Goal: Check status: Check status

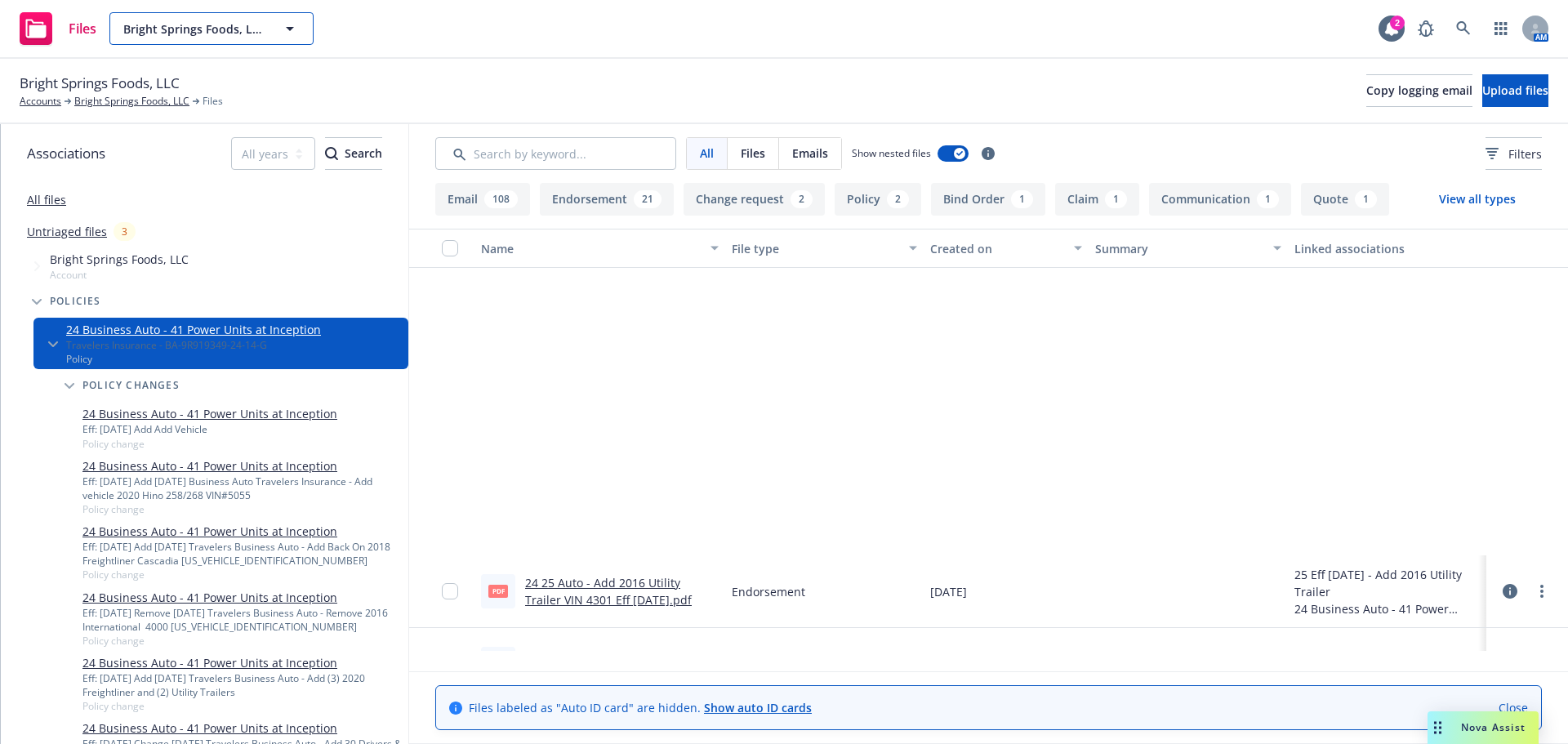
click at [217, 27] on span "Bright Springs Foods, LLC" at bounding box center [194, 29] width 142 height 17
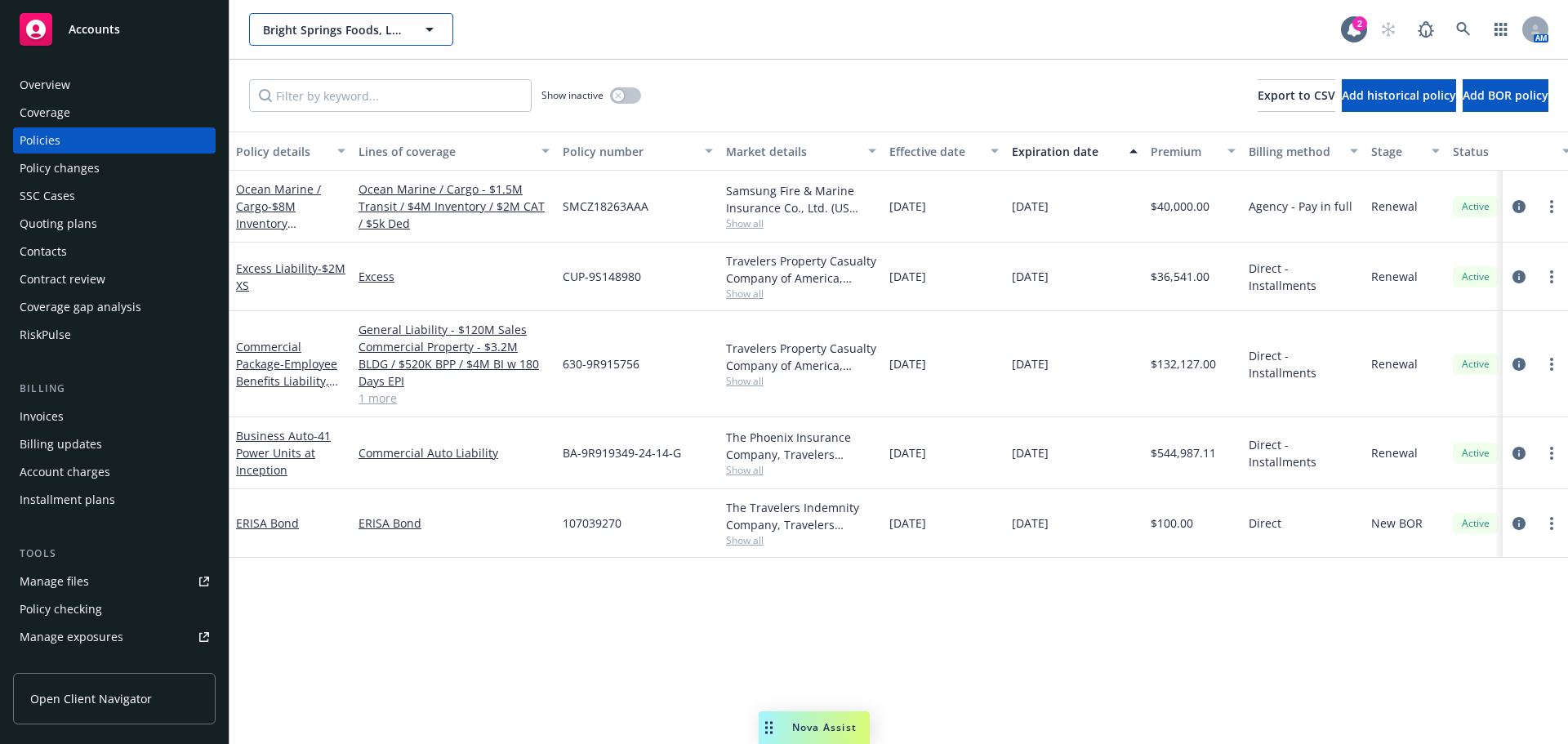
click at [330, 35] on span "Bright Springs Foods, LLC" at bounding box center [333, 30] width 142 height 17
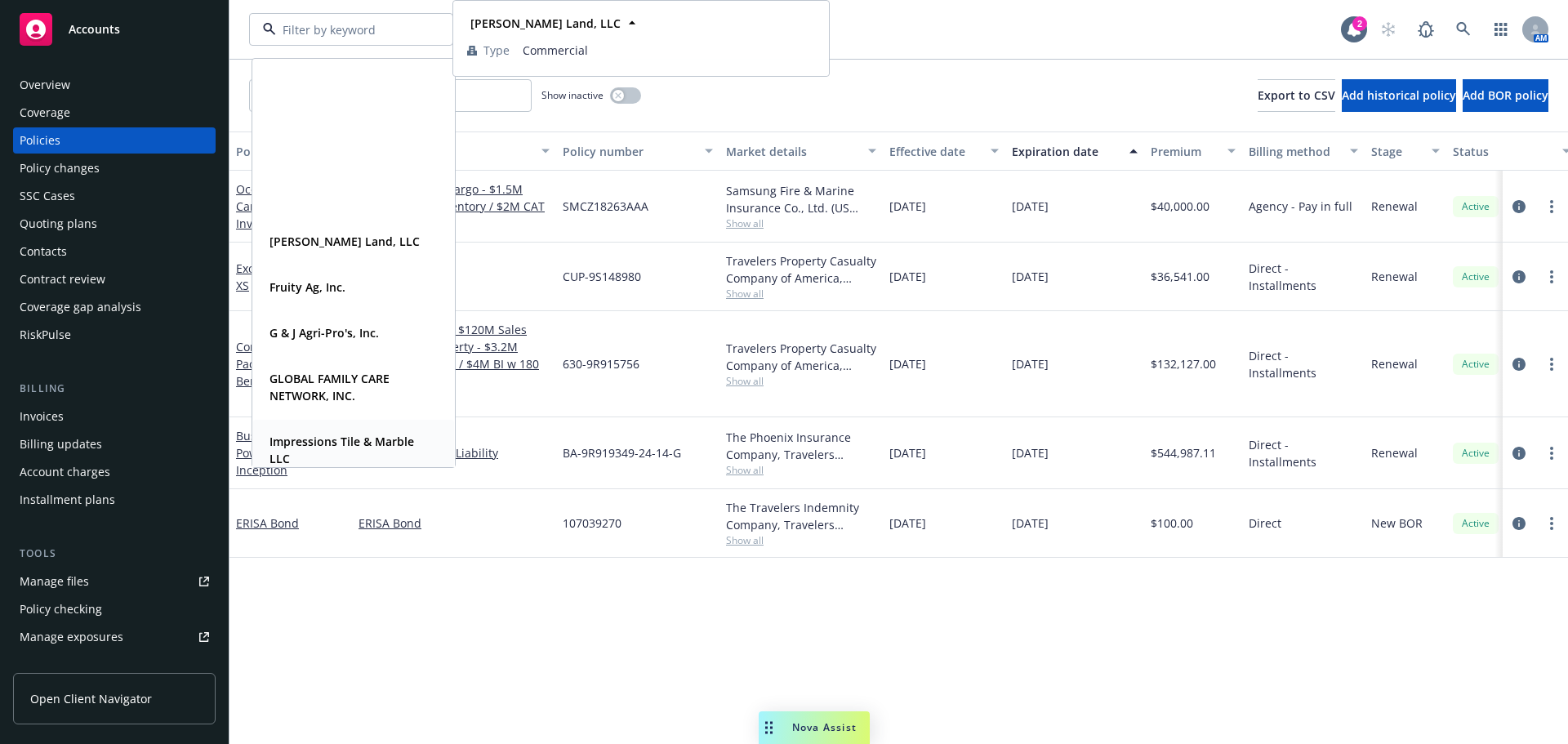
scroll to position [953, 0]
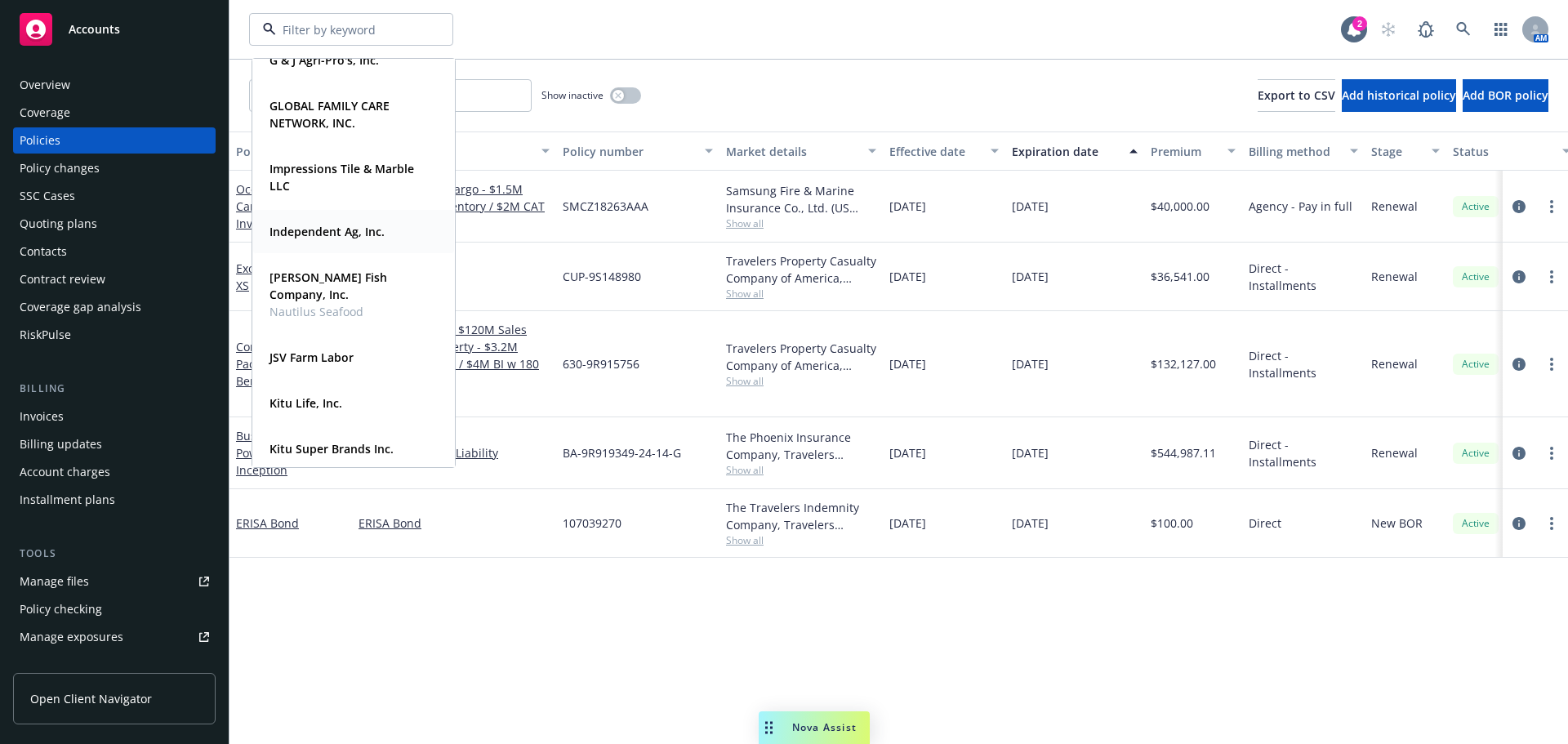
click at [336, 234] on strong "Independent Ag, Inc." at bounding box center [327, 232] width 115 height 16
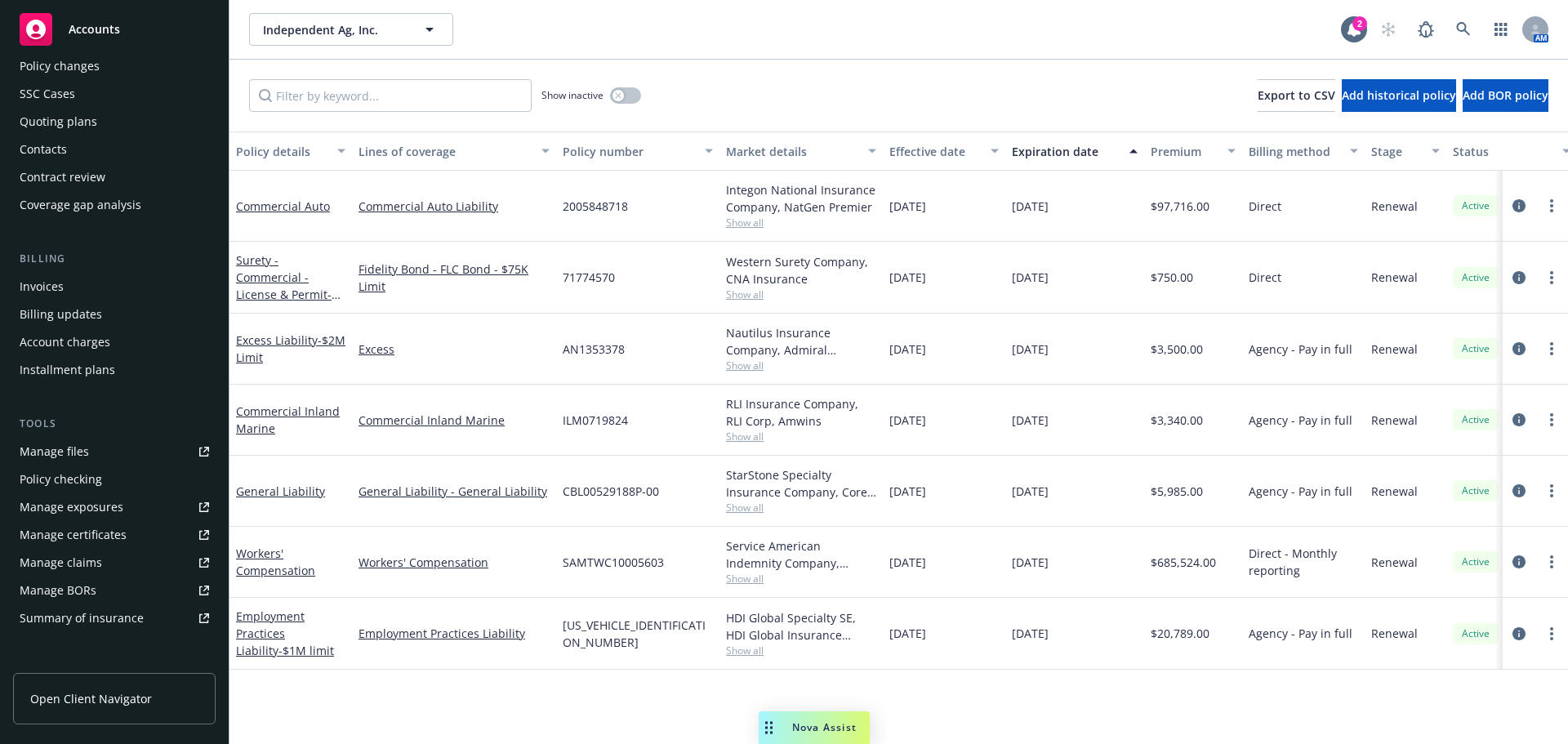
scroll to position [272, 0]
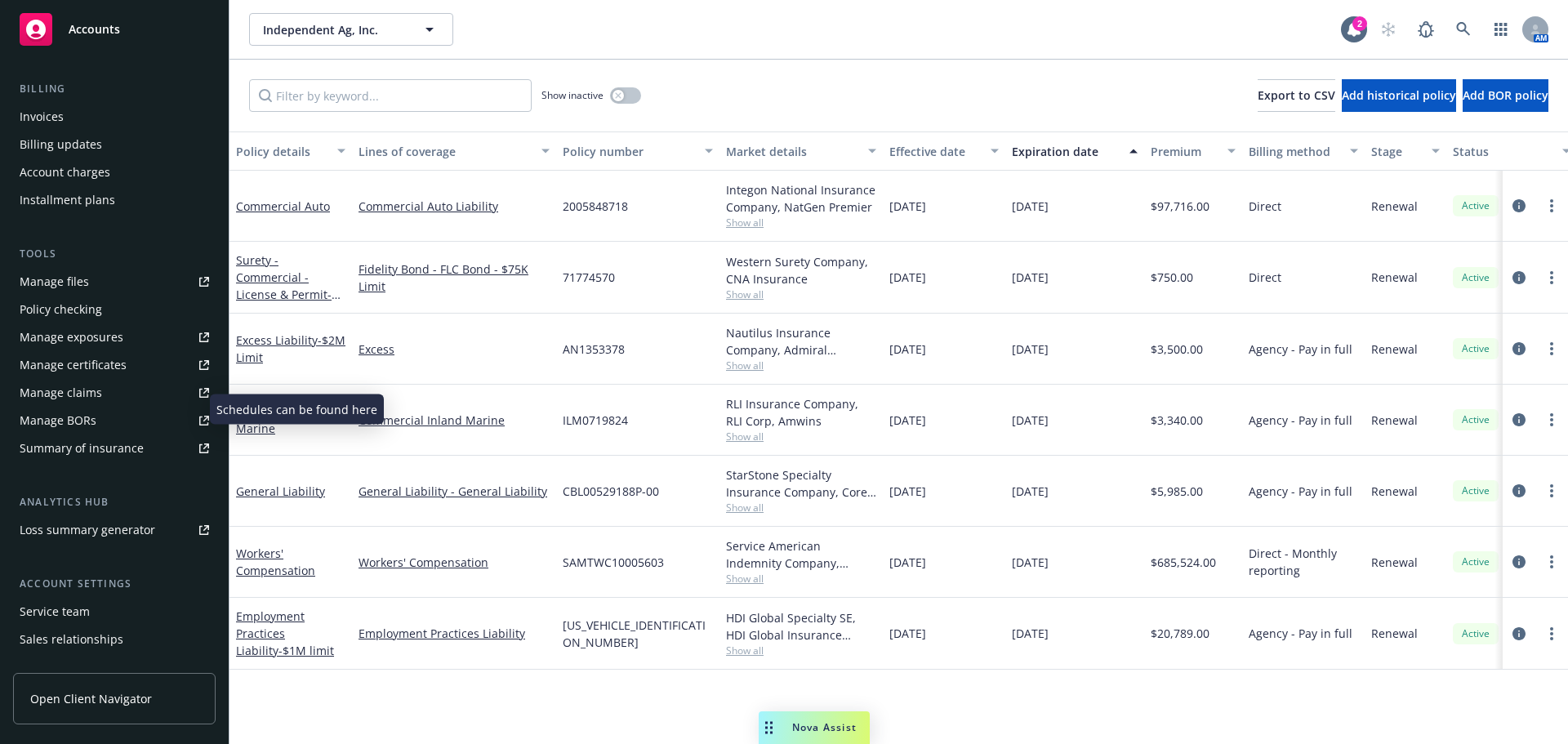
click at [98, 351] on div "Manage exposures" at bounding box center [72, 337] width 104 height 26
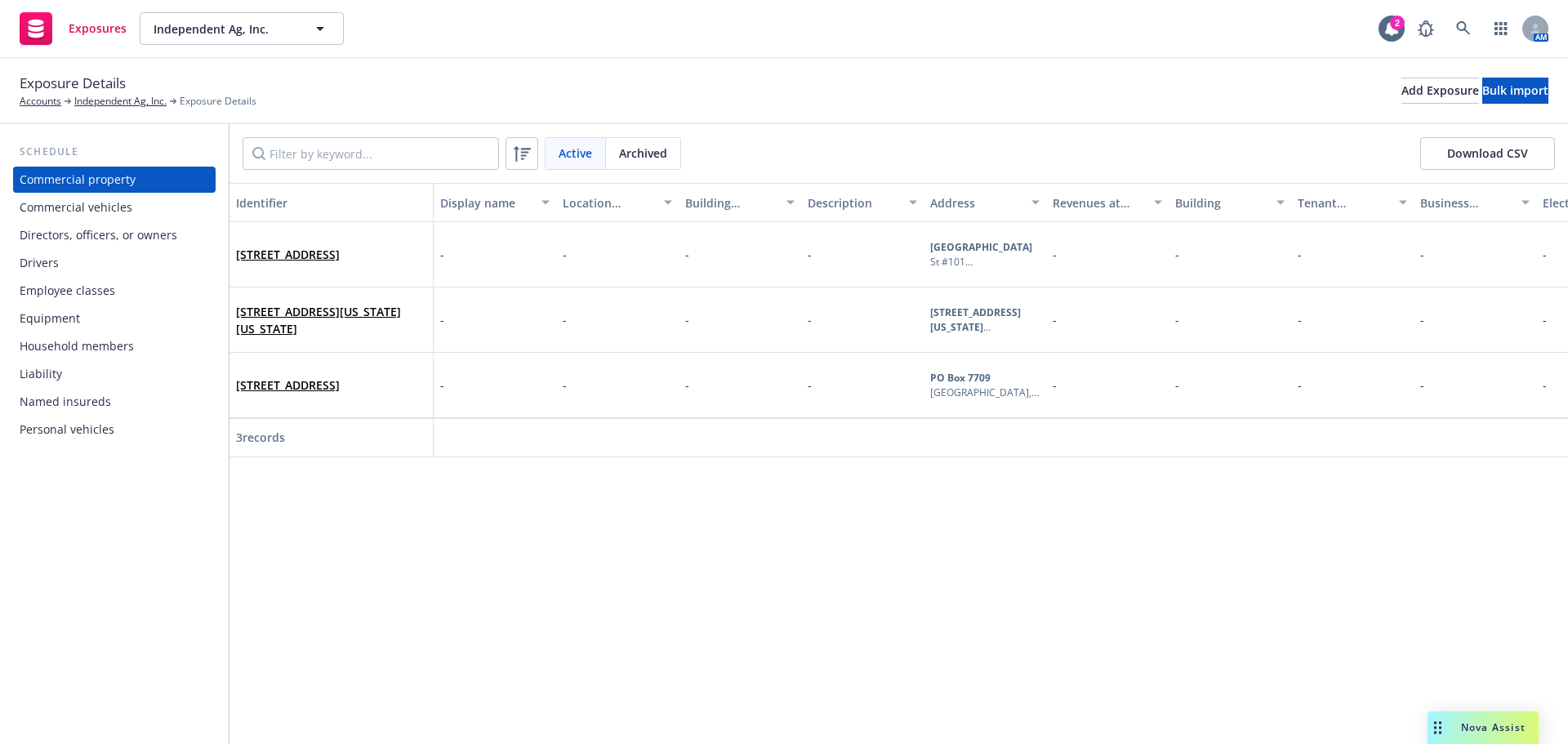
click at [82, 277] on div "Drivers" at bounding box center [114, 263] width 189 height 26
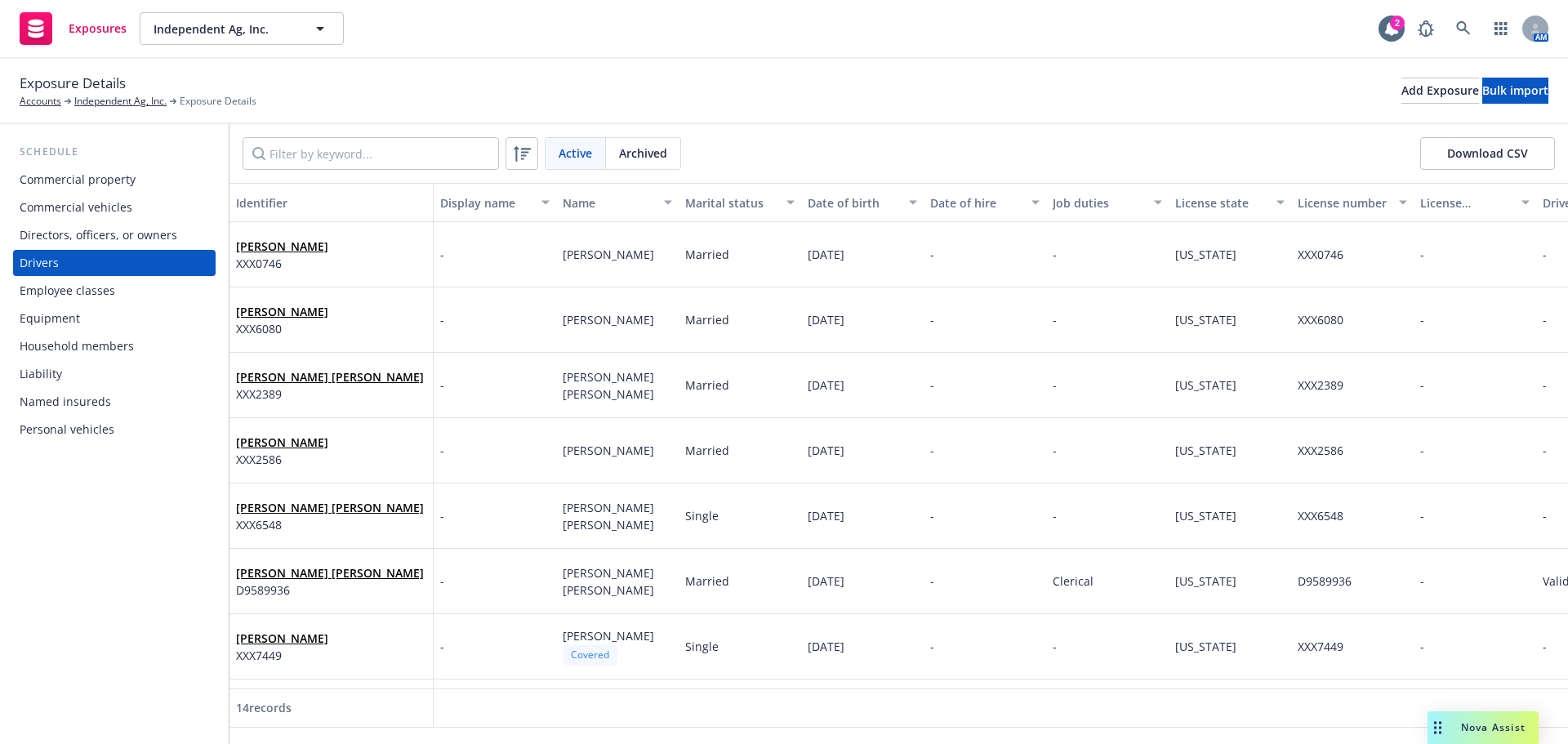
click at [652, 162] on span "Archived" at bounding box center [644, 153] width 48 height 17
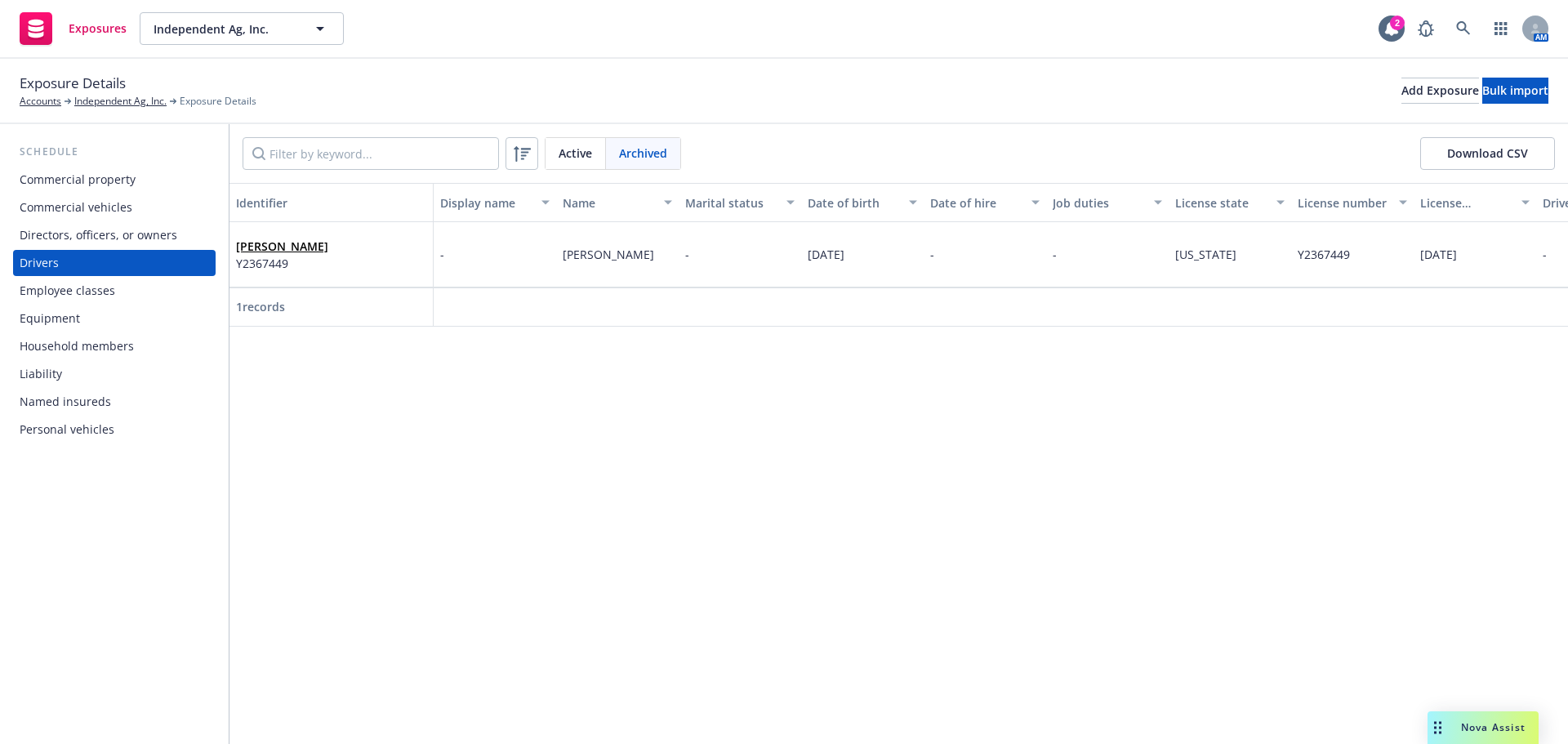
click at [563, 162] on span "Active" at bounding box center [575, 153] width 34 height 17
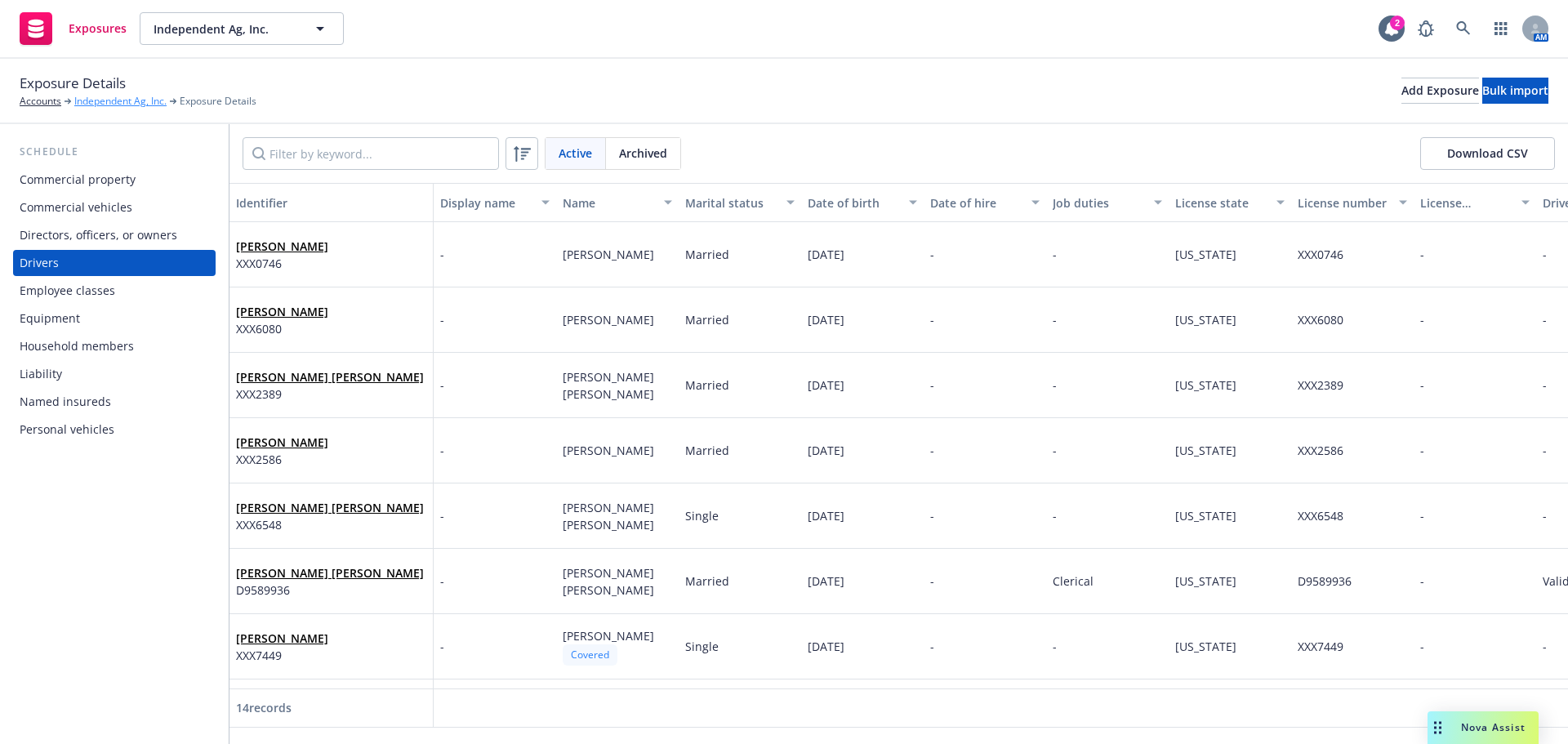
click at [92, 107] on link "Independent Ag, Inc." at bounding box center [120, 101] width 92 height 15
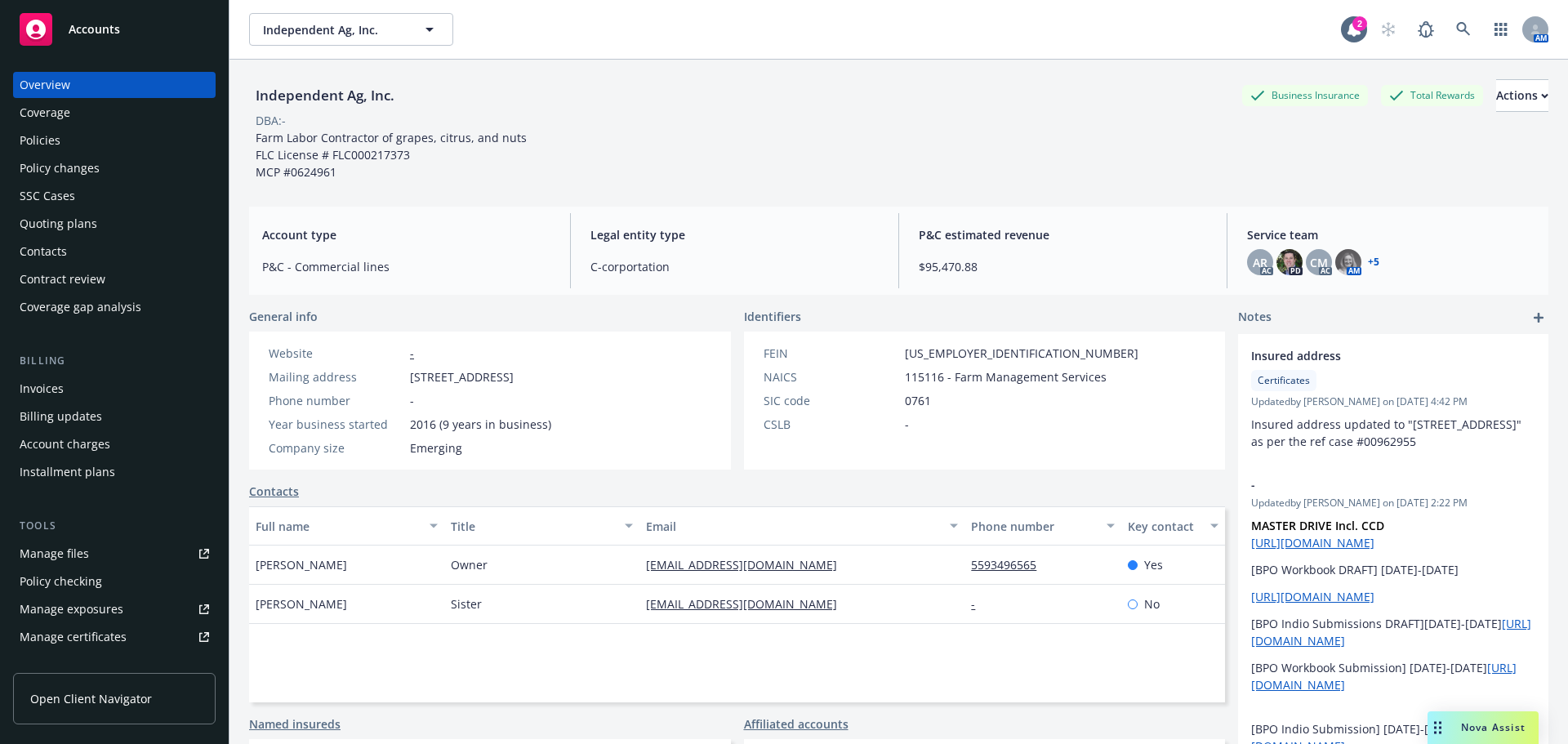
click at [101, 237] on div "Quoting plans" at bounding box center [114, 224] width 189 height 26
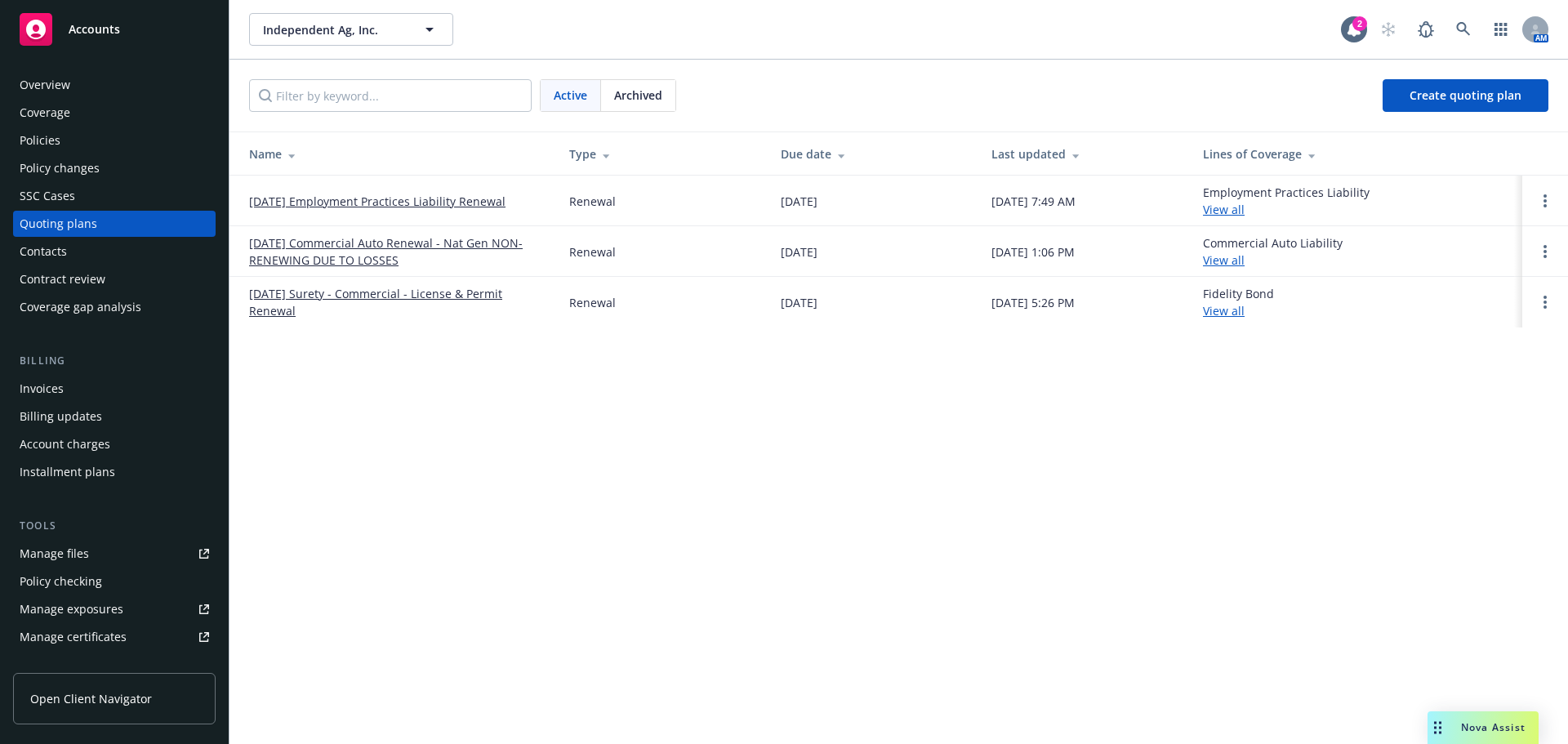
click at [276, 265] on link "11/20/25 Commercial Auto Renewal - Nat Gen NON-RENEWING DUE TO LOSSES" at bounding box center [396, 251] width 294 height 35
